Goal: Transaction & Acquisition: Purchase product/service

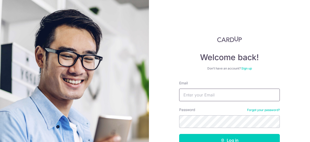
click at [189, 96] on input "Email" at bounding box center [229, 94] width 101 height 13
type input "[EMAIL_ADDRESS][DOMAIN_NAME]"
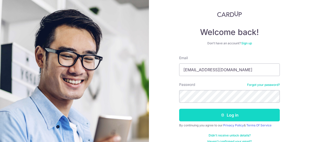
click at [220, 119] on button "Log in" at bounding box center [229, 115] width 101 height 13
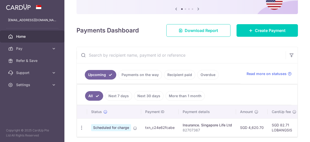
scroll to position [70, 0]
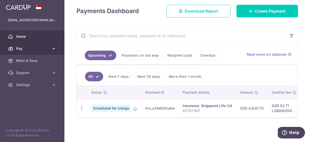
click at [45, 49] on span "Pay" at bounding box center [32, 48] width 33 height 5
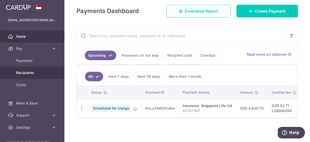
click at [34, 71] on span "Recipients" at bounding box center [32, 72] width 33 height 5
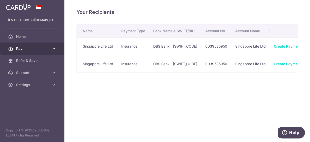
click at [31, 51] on link "Pay" at bounding box center [32, 48] width 64 height 12
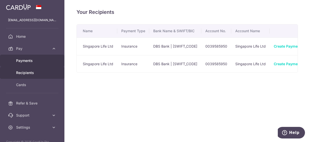
click at [26, 61] on span "Payments" at bounding box center [32, 60] width 33 height 5
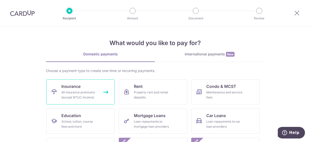
click at [69, 88] on span "Insurance" at bounding box center [70, 86] width 19 height 6
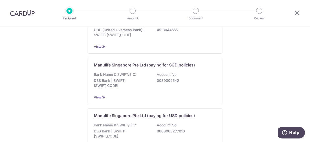
scroll to position [603, 0]
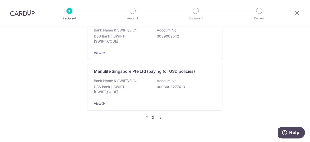
click at [151, 114] on link "2" at bounding box center [153, 117] width 6 height 6
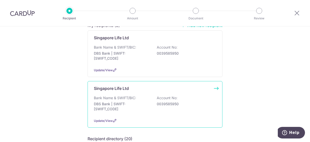
scroll to position [50, 0]
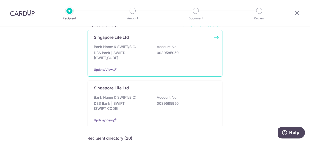
click at [145, 52] on p "DBS Bank | SWIFT: [SWIFT_CODE]" at bounding box center [122, 55] width 56 height 10
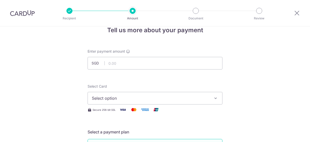
scroll to position [25, 0]
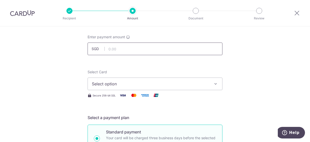
click at [133, 51] on input "text" at bounding box center [154, 48] width 135 height 13
type input "742.01"
type input "G1573534"
type input "OFF225"
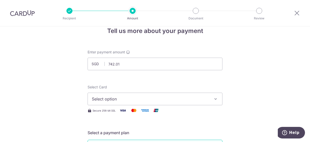
scroll to position [10, 0]
click at [110, 100] on span "Select option" at bounding box center [150, 99] width 117 height 6
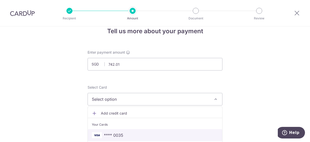
click at [111, 137] on span "**** 0035" at bounding box center [113, 135] width 19 height 6
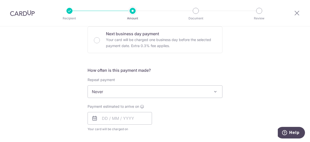
scroll to position [161, 0]
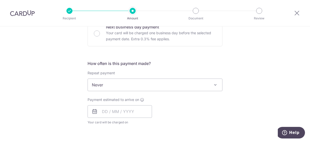
click at [121, 81] on span "Never" at bounding box center [155, 85] width 134 height 12
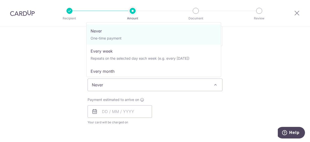
click at [65, 75] on div "Tell us more about your payment Enter payment amount SGD 742.01 742.01 Select C…" at bounding box center [155, 104] width 310 height 477
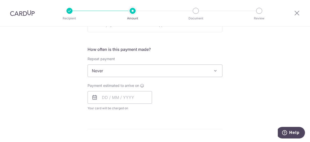
scroll to position [186, 0]
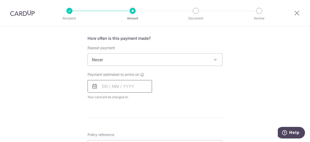
click at [117, 85] on input "text" at bounding box center [119, 86] width 64 height 13
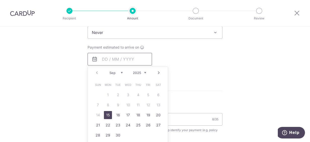
scroll to position [236, 0]
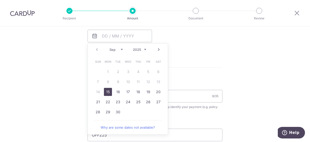
click at [110, 92] on link "15" at bounding box center [108, 92] width 8 height 8
type input "15/09/2025"
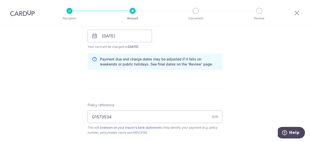
click at [189, 79] on form "Enter payment amount SGD 742.01 742.01 Select Card **** 0035 Add credit card Yo…" at bounding box center [154, 44] width 135 height 441
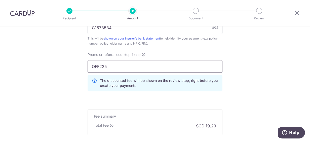
scroll to position [352, 0]
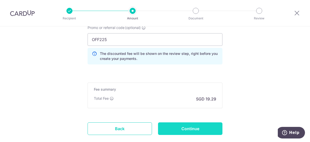
click at [169, 124] on input "Continue" at bounding box center [190, 128] width 64 height 13
type input "Create Schedule"
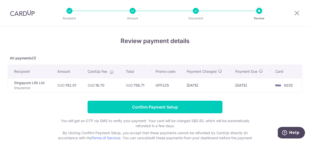
click at [197, 8] on div at bounding box center [196, 11] width 6 height 6
click at [196, 10] on div at bounding box center [196, 11] width 6 height 6
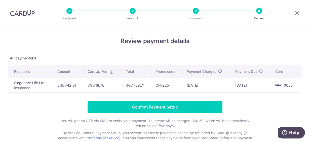
click at [196, 10] on div at bounding box center [196, 11] width 6 height 6
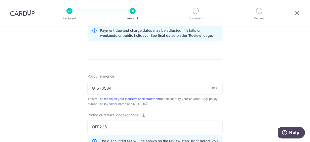
scroll to position [276, 0]
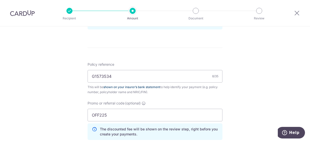
click at [134, 85] on link "shown on your insurer’s bank statement" at bounding box center [131, 87] width 57 height 4
click at [210, 77] on input "G1573534" at bounding box center [154, 76] width 135 height 13
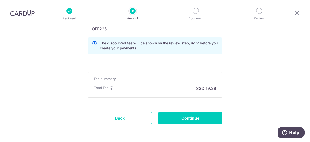
scroll to position [381, 0]
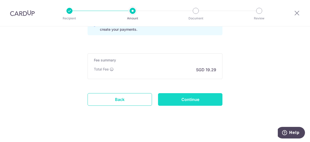
click at [195, 103] on input "Continue" at bounding box center [190, 99] width 64 height 13
type input "Update Schedule"
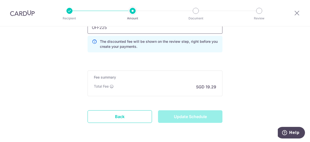
scroll to position [356, 0]
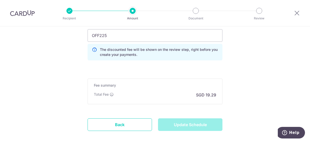
click at [199, 11] on li "Review" at bounding box center [230, 11] width 63 height 6
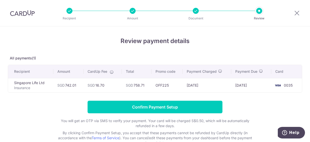
click at [194, 12] on div at bounding box center [196, 11] width 6 height 6
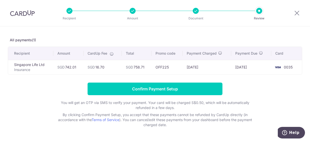
scroll to position [25, 0]
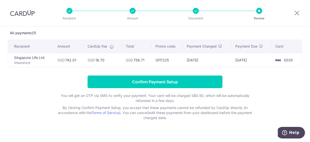
click at [58, 109] on p "By clicking Confirm Payment Setup, you accept that these payments cannot be ref…" at bounding box center [154, 112] width 201 height 15
click at [197, 15] on div "Recipient Amount Document Review" at bounding box center [164, 13] width 216 height 26
